Goal: Transaction & Acquisition: Purchase product/service

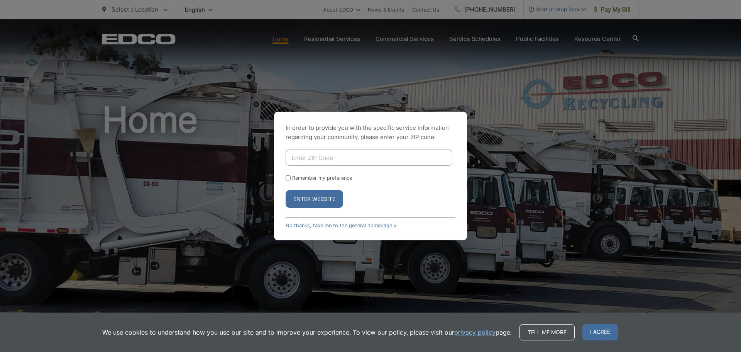
click at [404, 163] on input "Enter ZIP Code" at bounding box center [369, 157] width 167 height 16
click at [365, 150] on input "Enter ZIP Code" at bounding box center [369, 157] width 167 height 16
type input "92078"
click at [286, 190] on button "Enter Website" at bounding box center [315, 199] width 58 height 18
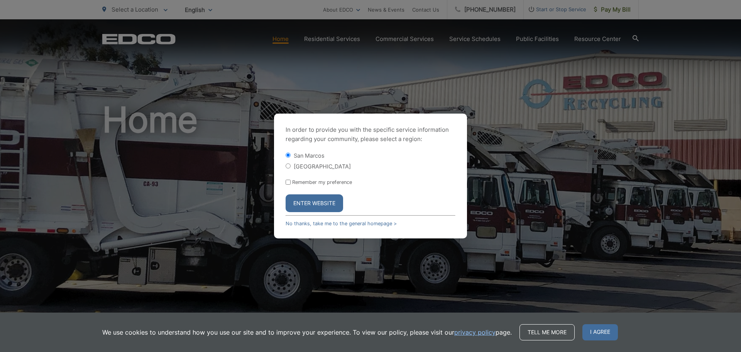
click at [316, 203] on button "Enter Website" at bounding box center [315, 203] width 58 height 18
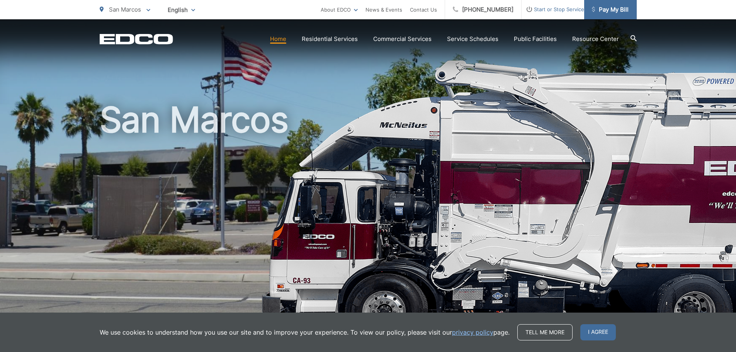
click at [609, 7] on span "Pay My Bill" at bounding box center [610, 9] width 37 height 9
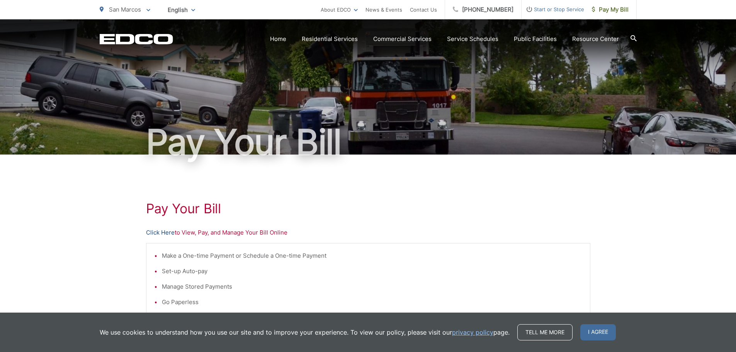
click at [163, 233] on link "Click Here" at bounding box center [160, 232] width 29 height 9
